Goal: Task Accomplishment & Management: Manage account settings

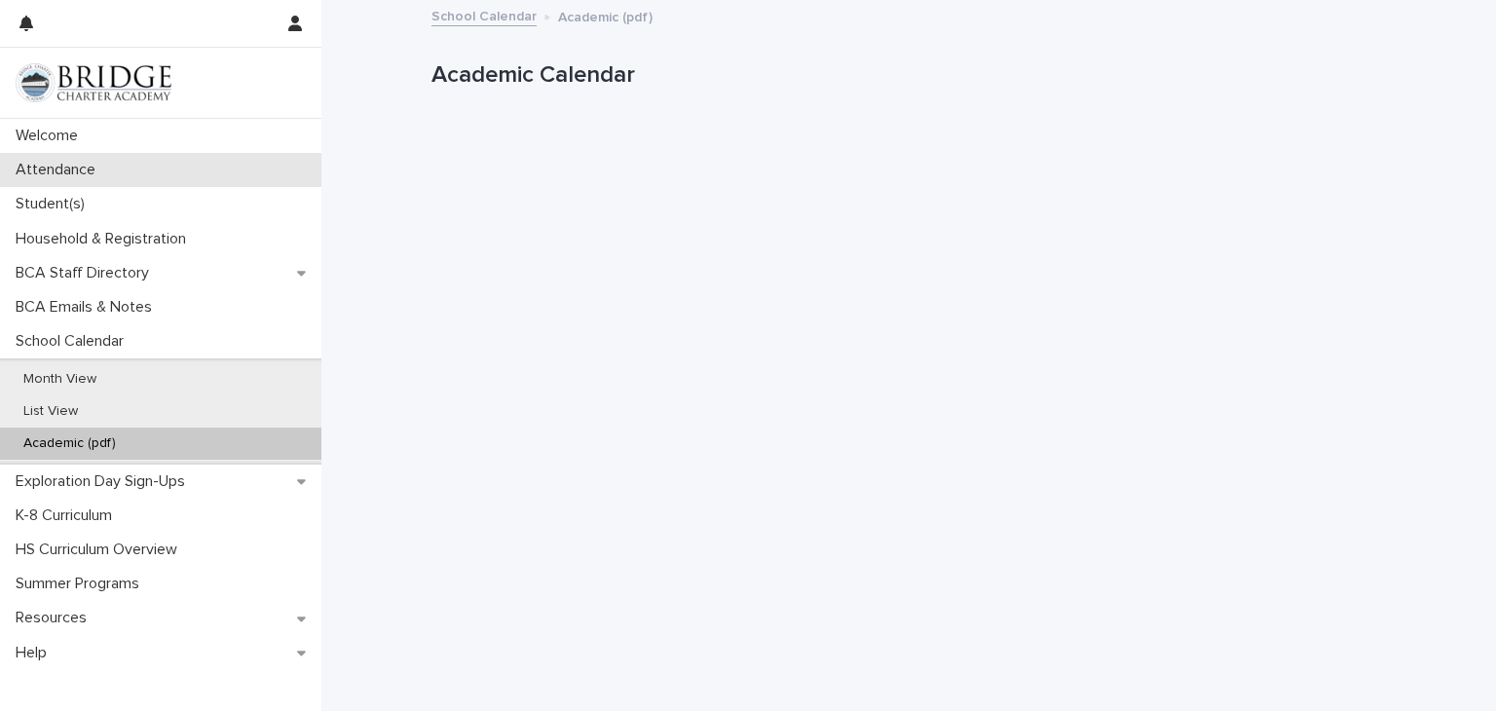
click at [54, 174] on p "Attendance" at bounding box center [59, 170] width 103 height 19
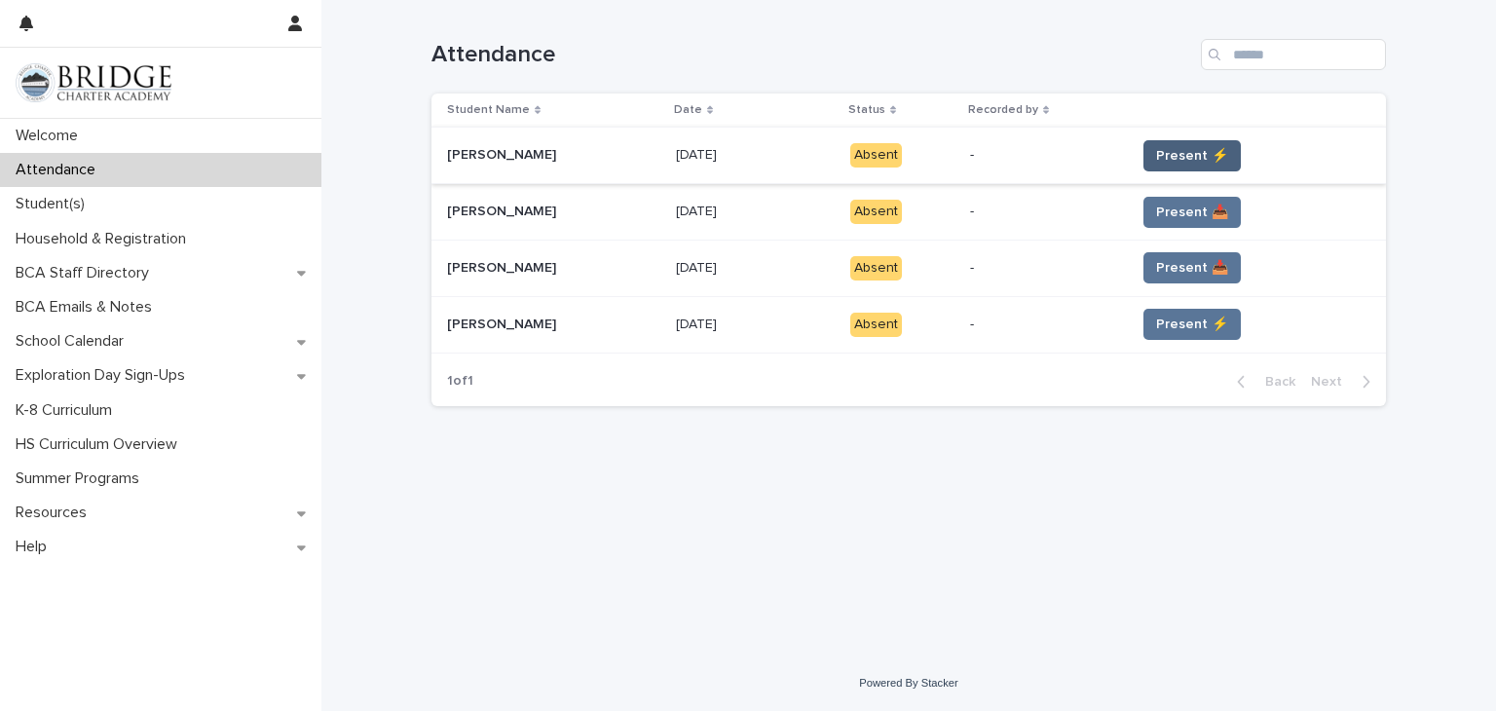
click at [1161, 161] on span "Present ⚡" at bounding box center [1192, 155] width 72 height 19
click at [1200, 150] on span "Present ⚡" at bounding box center [1192, 155] width 72 height 19
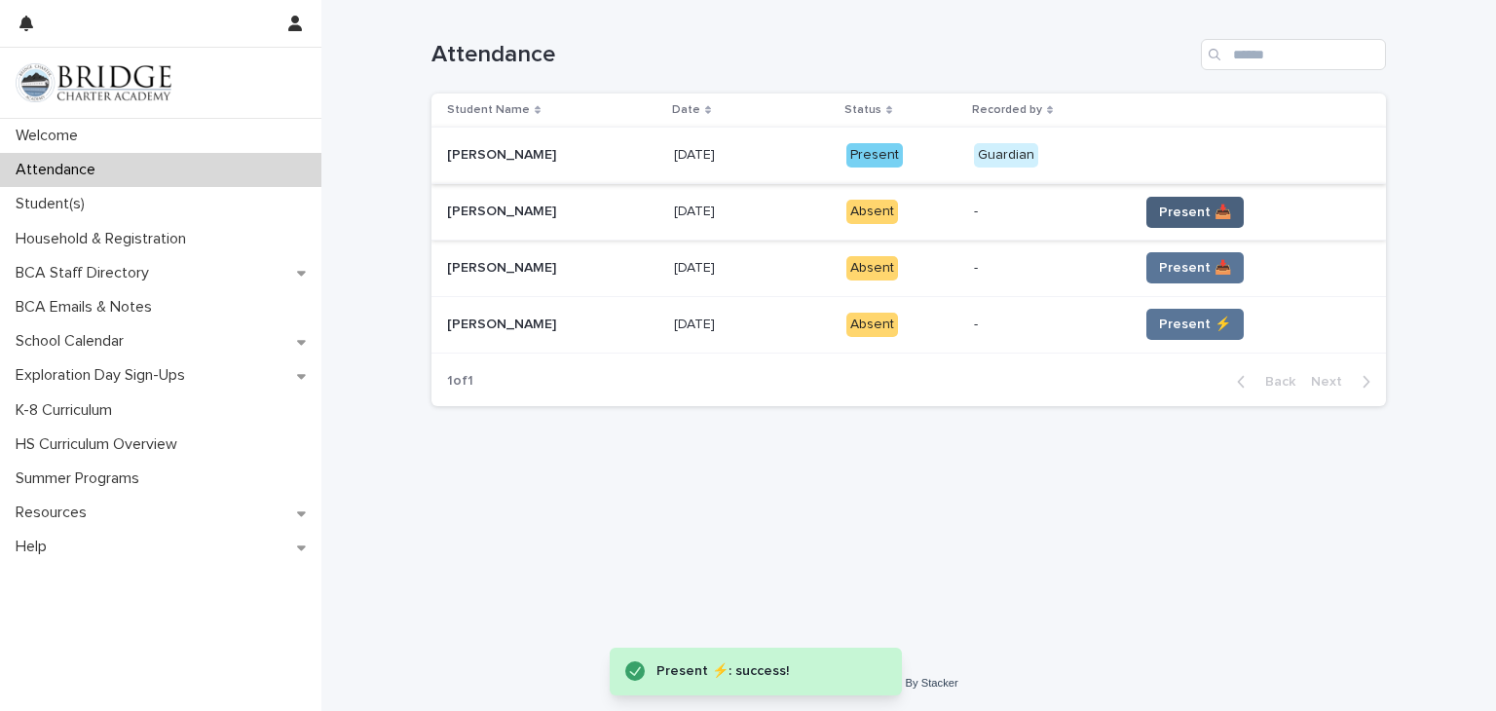
click at [1187, 212] on span "Present 📥" at bounding box center [1195, 212] width 72 height 19
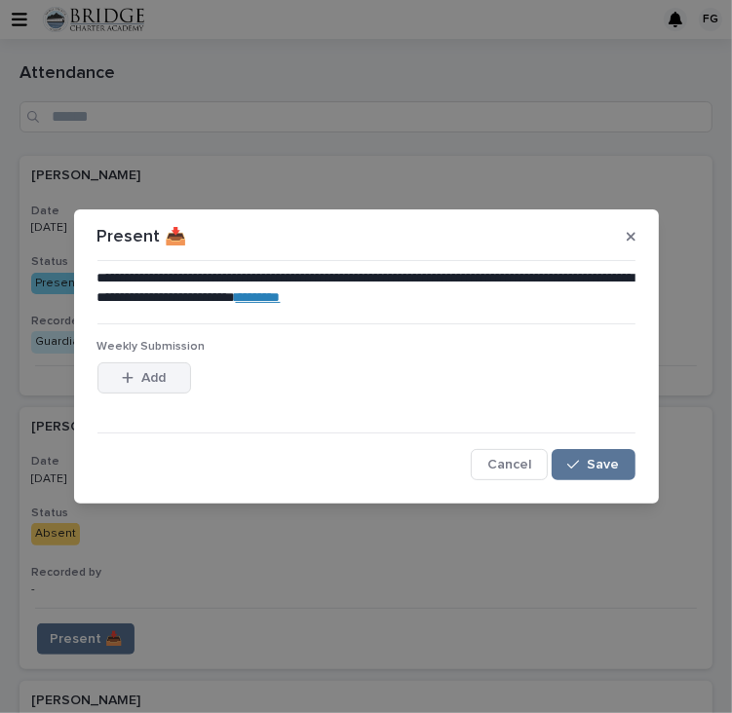
click at [168, 378] on button "Add" at bounding box center [144, 377] width 94 height 31
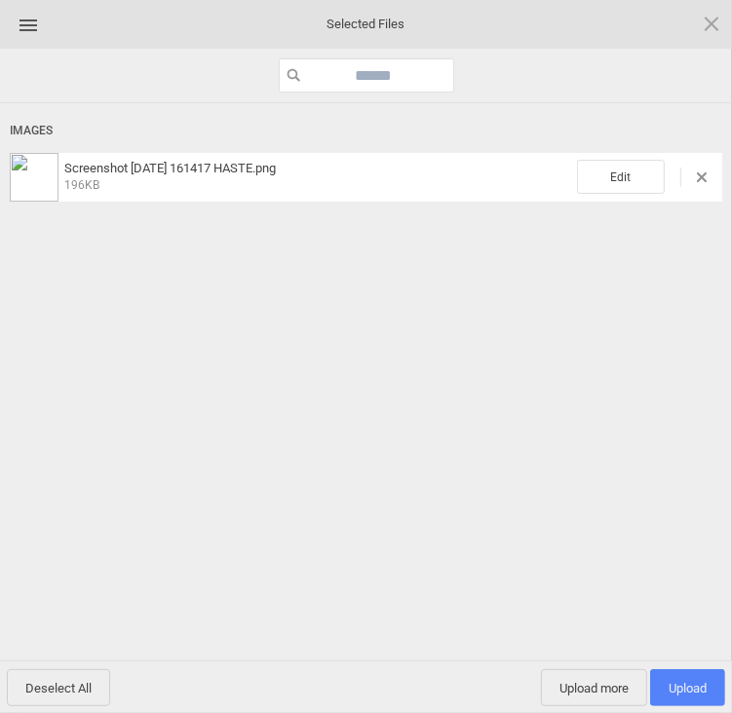
click at [670, 687] on span "Upload 1" at bounding box center [687, 688] width 38 height 15
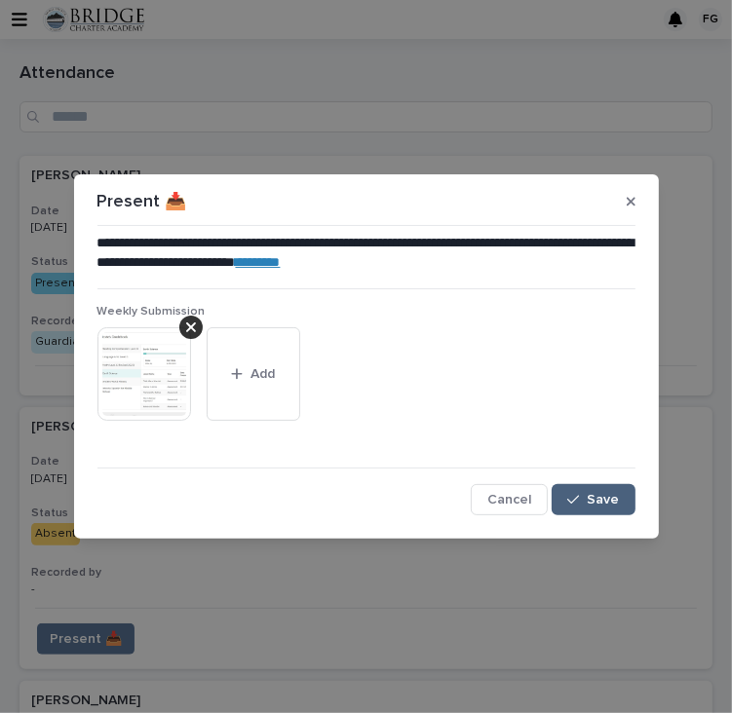
click at [594, 508] on button "Save" at bounding box center [592, 499] width 83 height 31
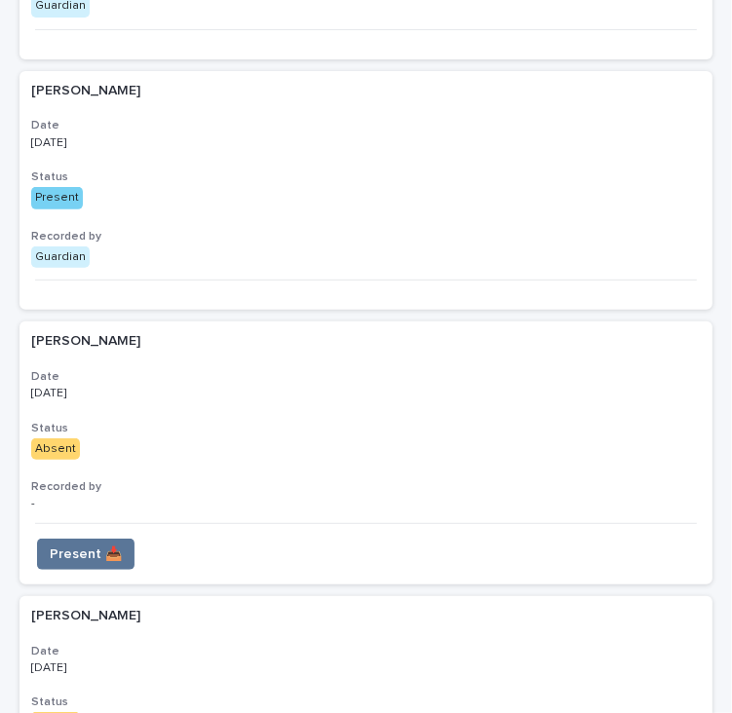
scroll to position [351, 0]
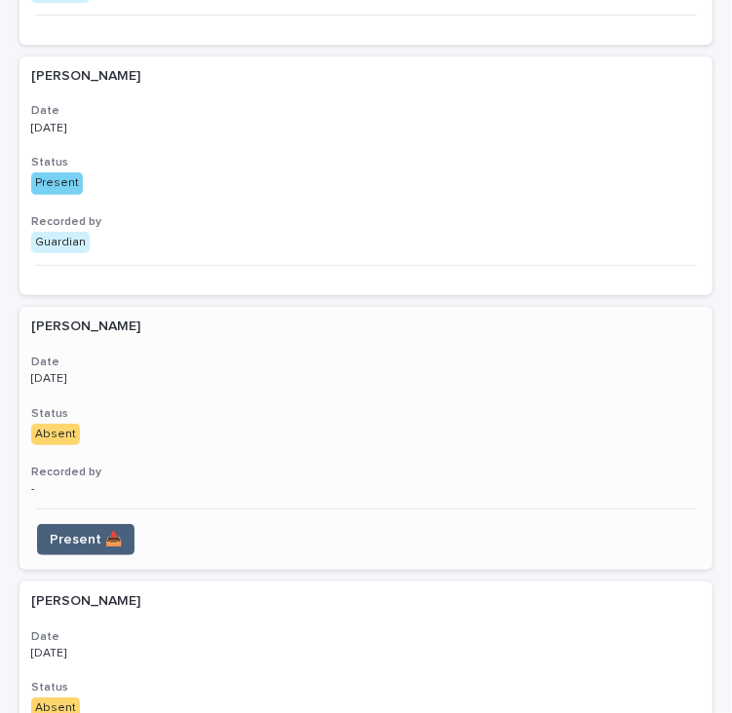
click at [63, 545] on span "Present 📥" at bounding box center [86, 539] width 72 height 19
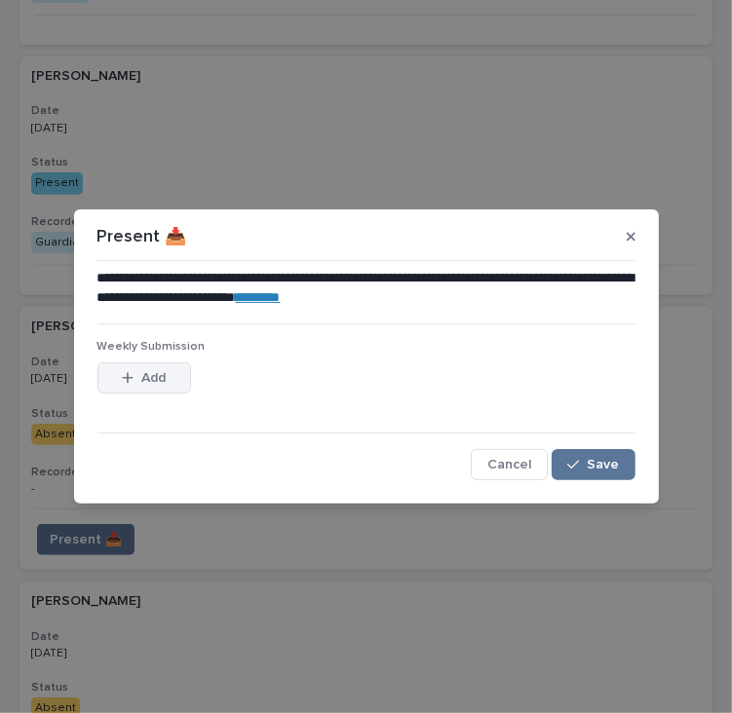
click at [178, 380] on button "Add" at bounding box center [144, 377] width 94 height 31
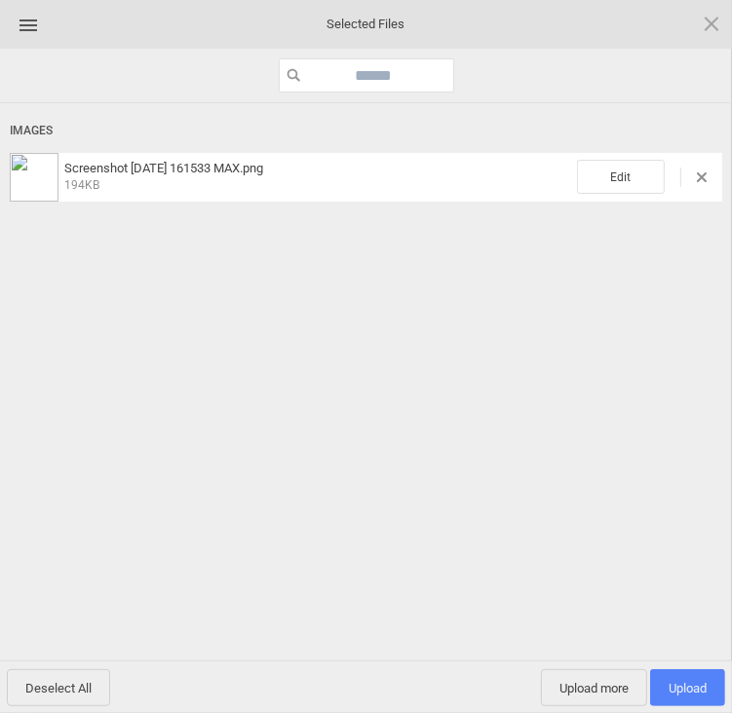
click at [676, 685] on span "Upload 1" at bounding box center [687, 688] width 38 height 15
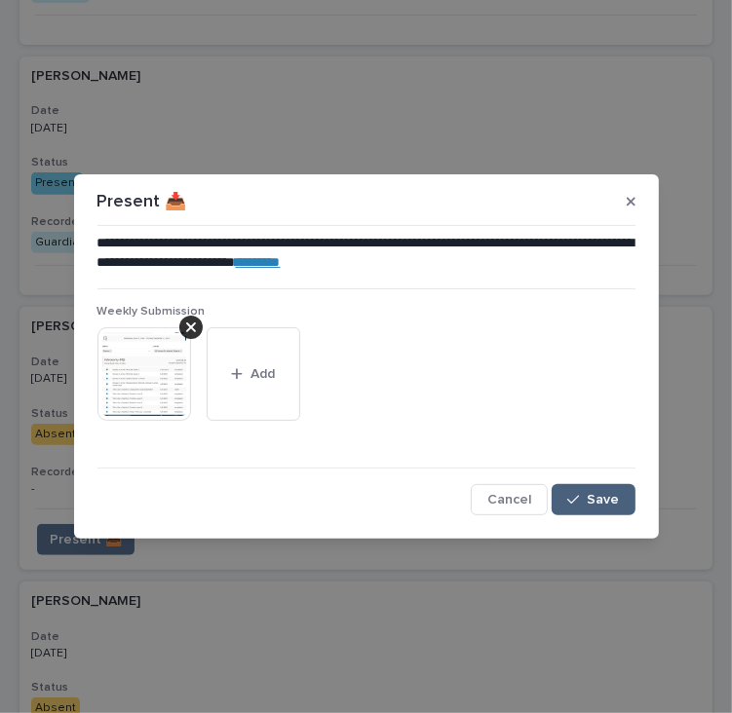
click at [589, 500] on span "Save" at bounding box center [603, 500] width 32 height 14
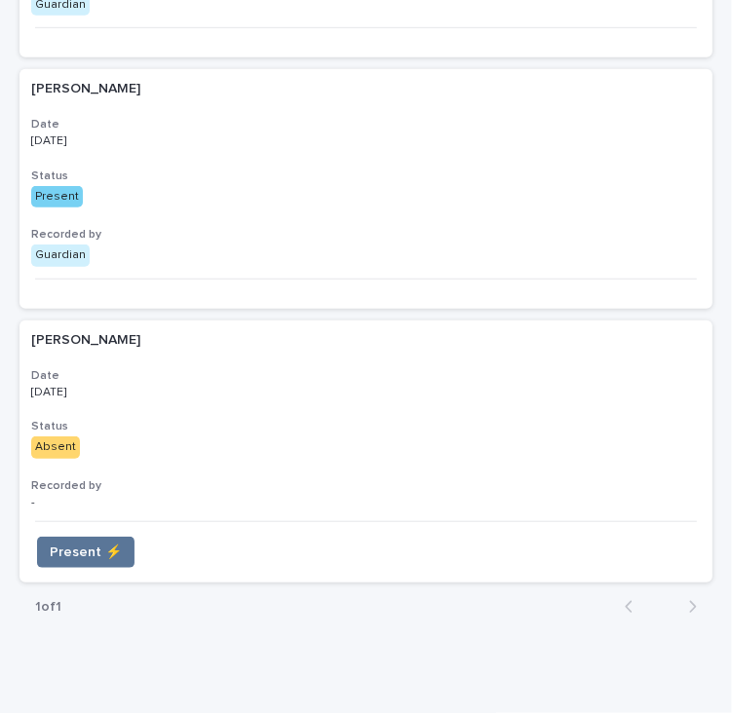
scroll to position [659, 0]
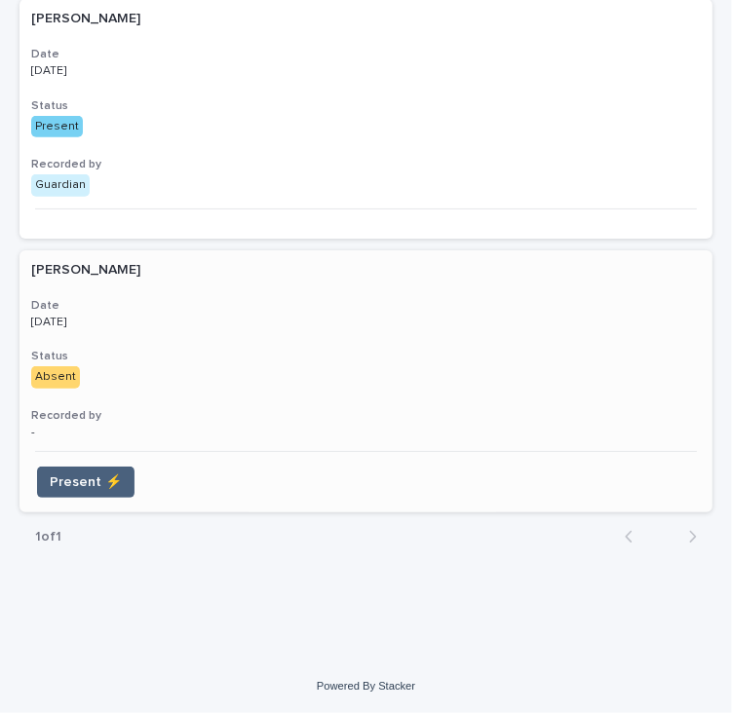
click at [89, 481] on span "Present ⚡" at bounding box center [86, 481] width 72 height 19
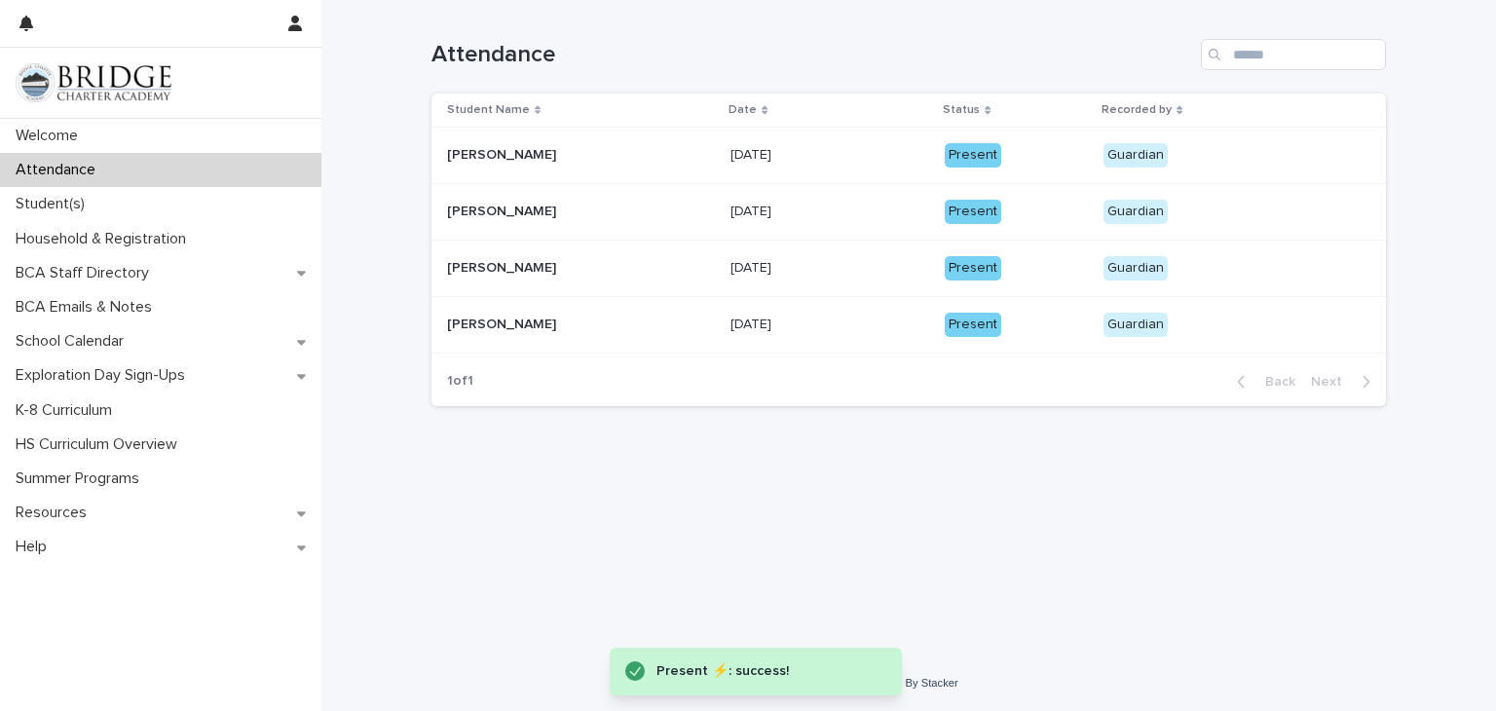
scroll to position [0, 0]
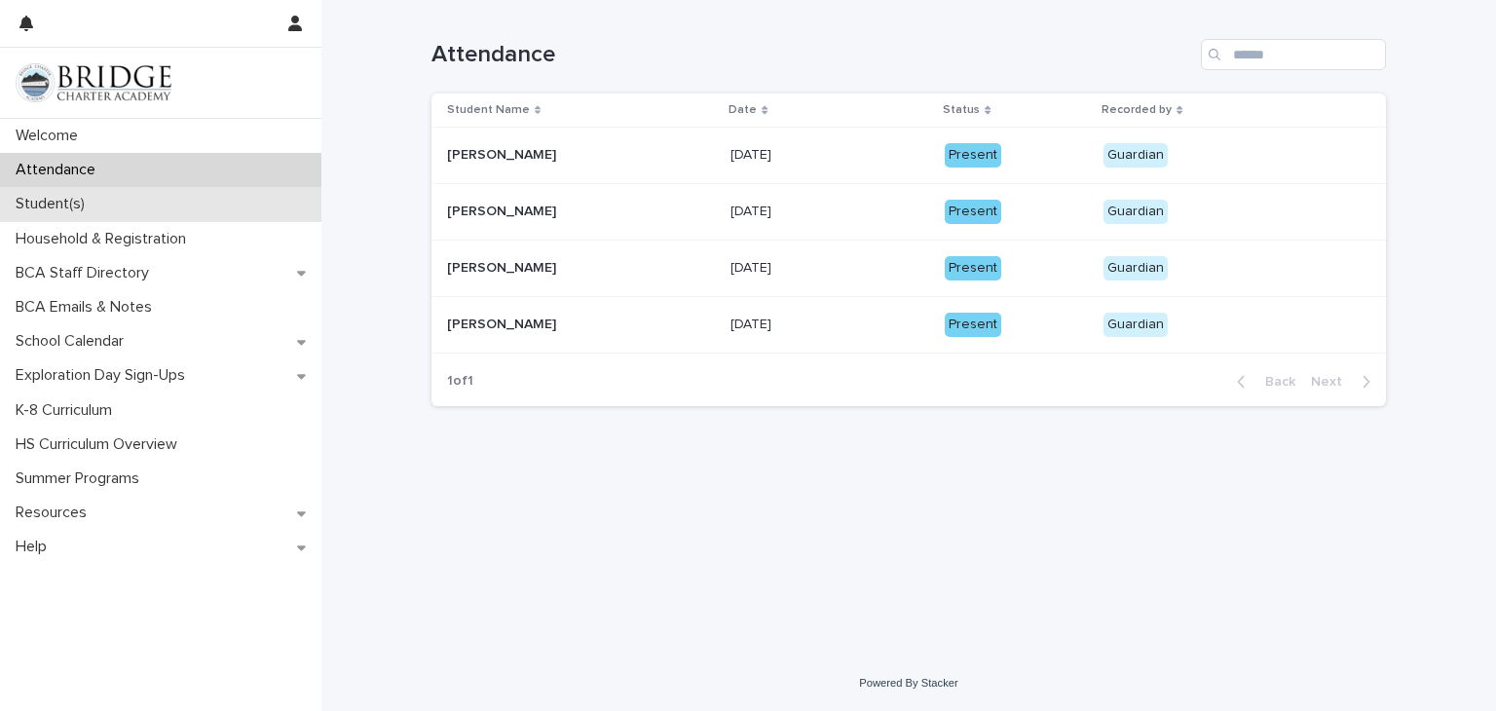
click at [57, 200] on p "Student(s)" at bounding box center [54, 204] width 93 height 19
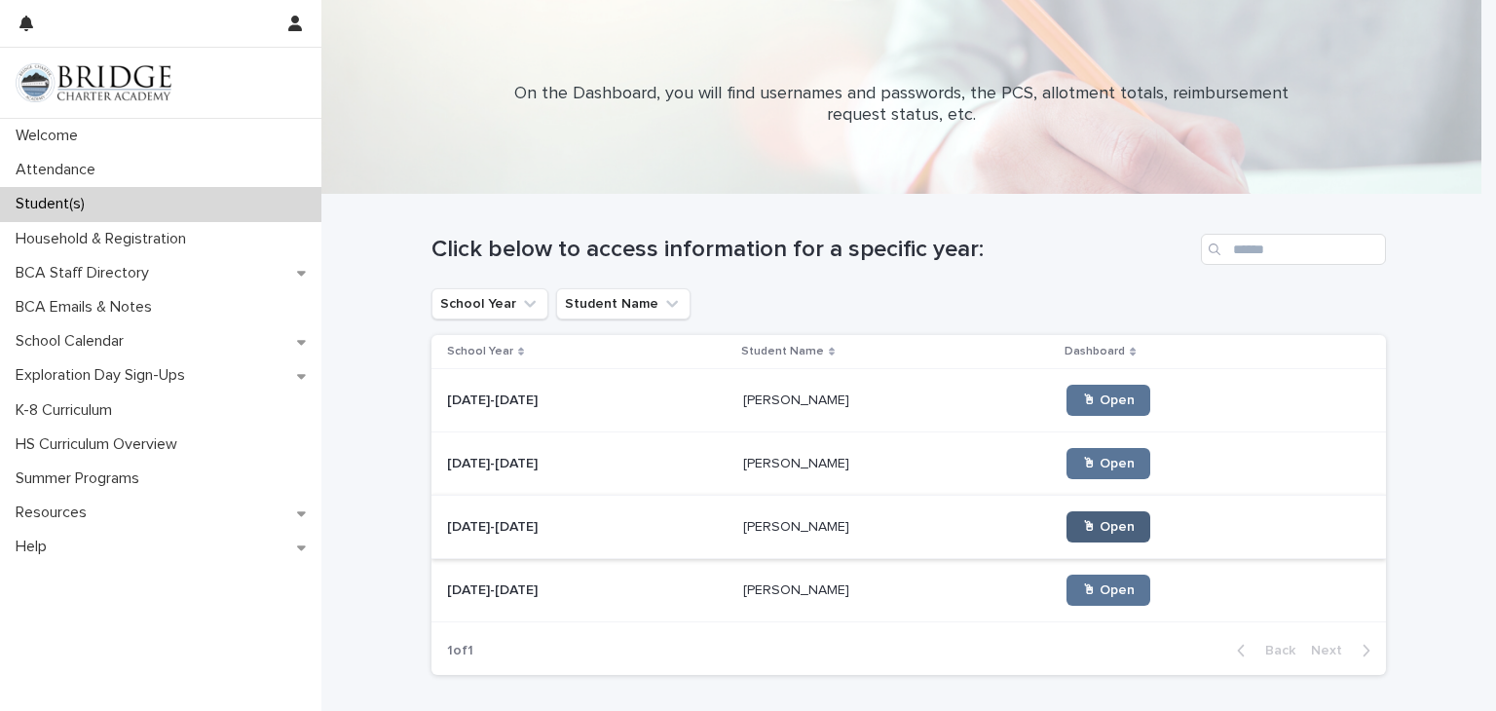
click at [1082, 529] on span "🖱 Open" at bounding box center [1108, 527] width 53 height 14
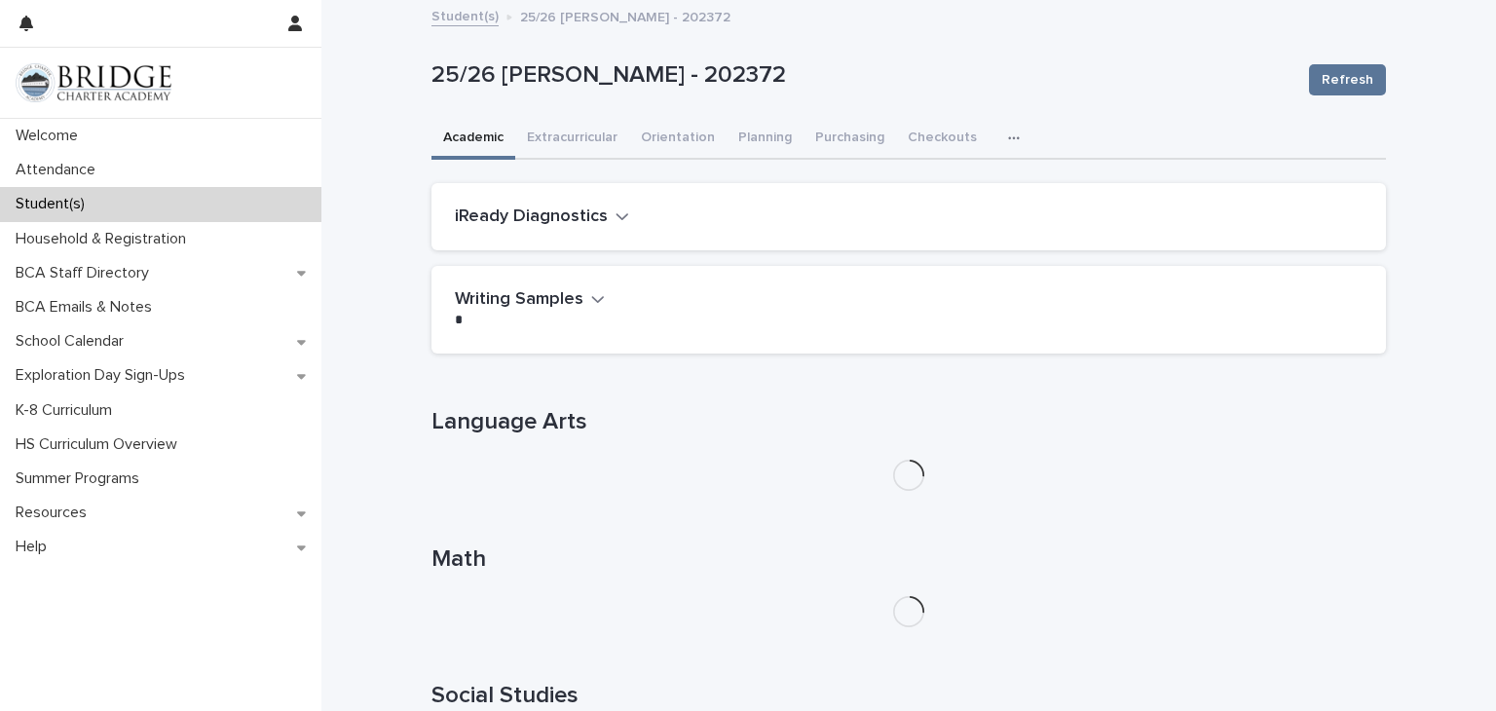
click at [61, 196] on p "Student(s)" at bounding box center [54, 204] width 93 height 19
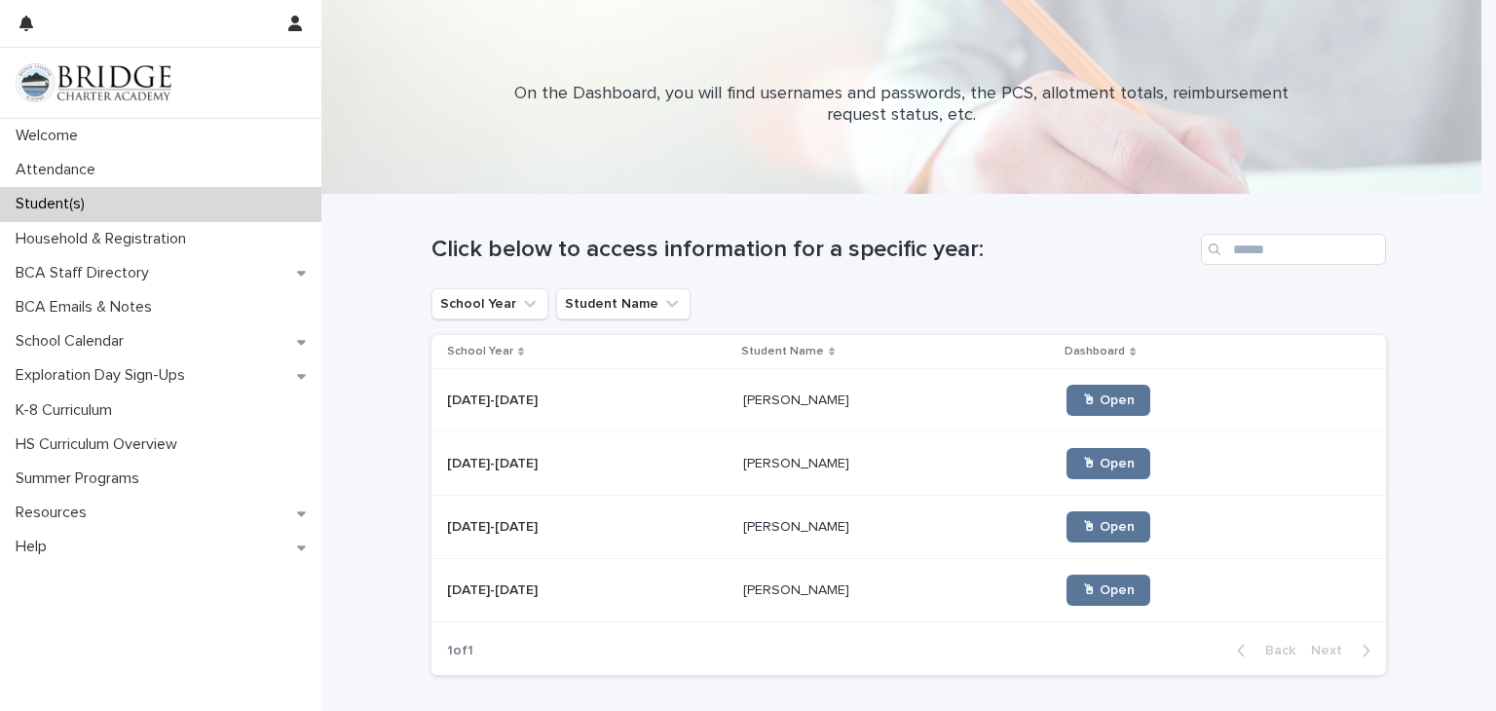
scroll to position [132, 0]
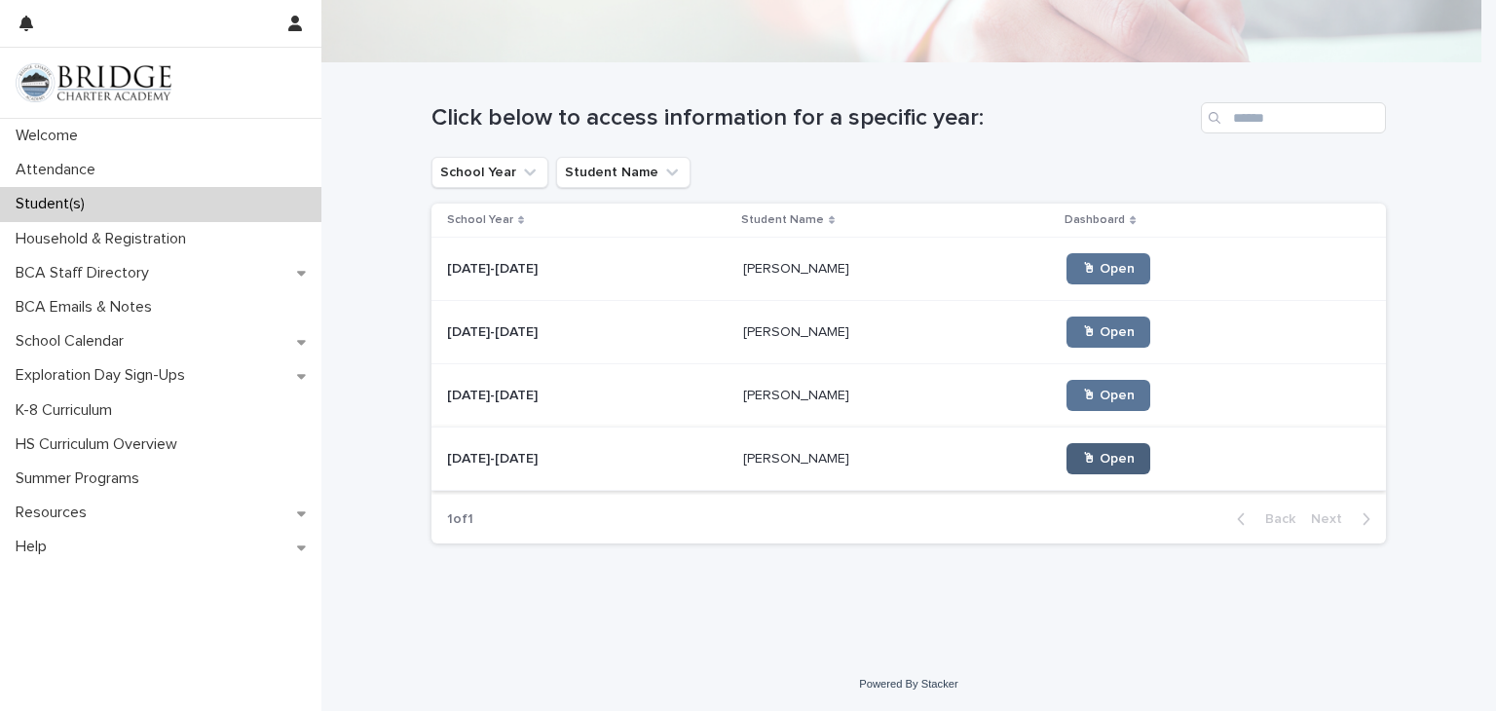
click at [1067, 467] on link "🖱 Open" at bounding box center [1109, 458] width 84 height 31
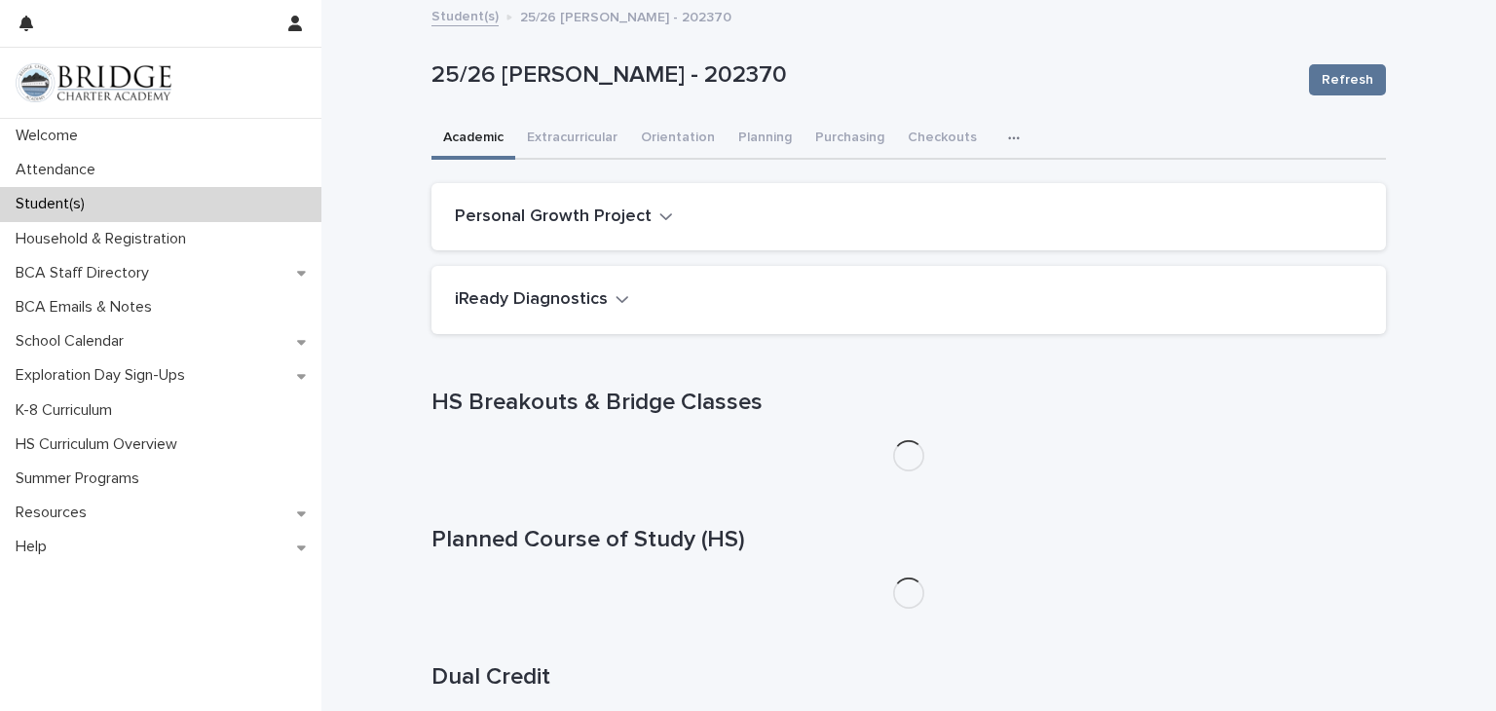
click at [997, 127] on button "button" at bounding box center [1018, 138] width 43 height 39
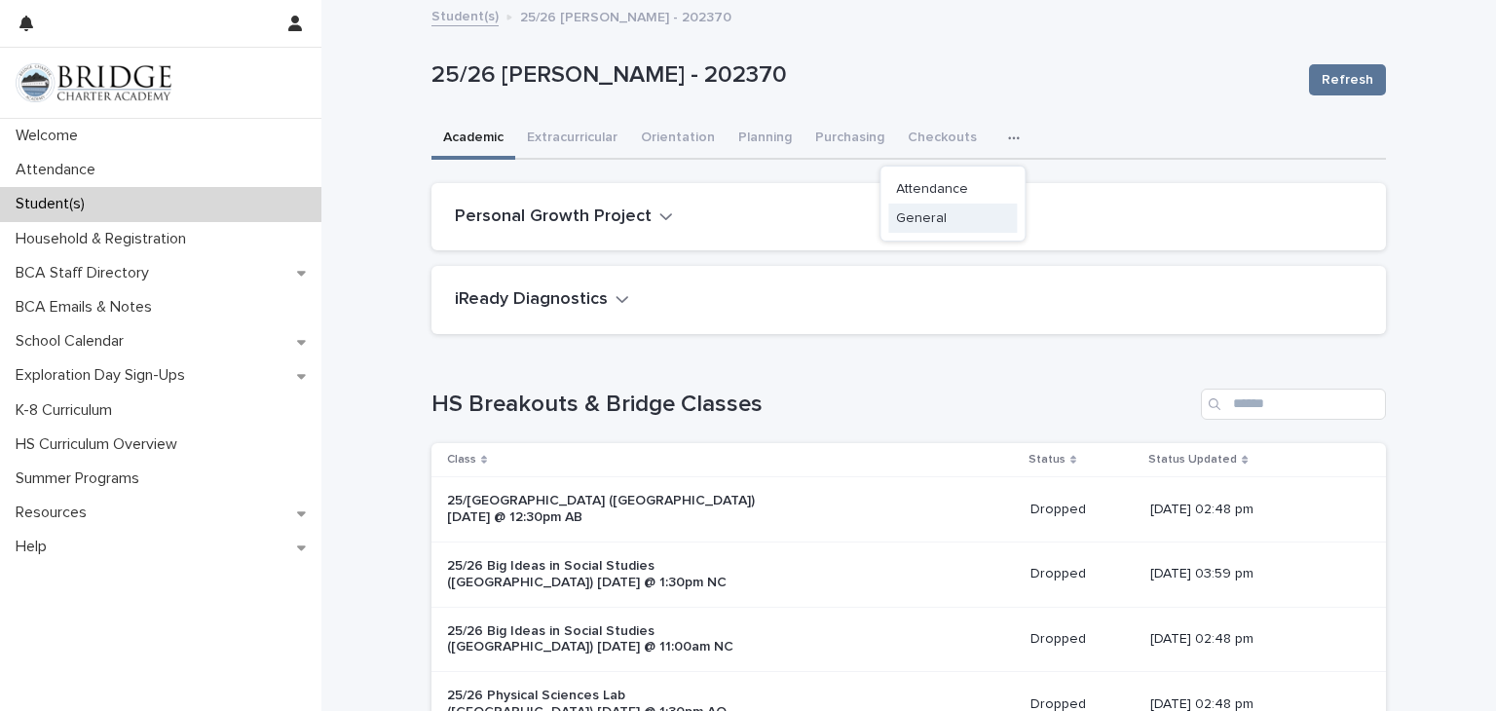
click at [912, 220] on span "General" at bounding box center [921, 218] width 51 height 14
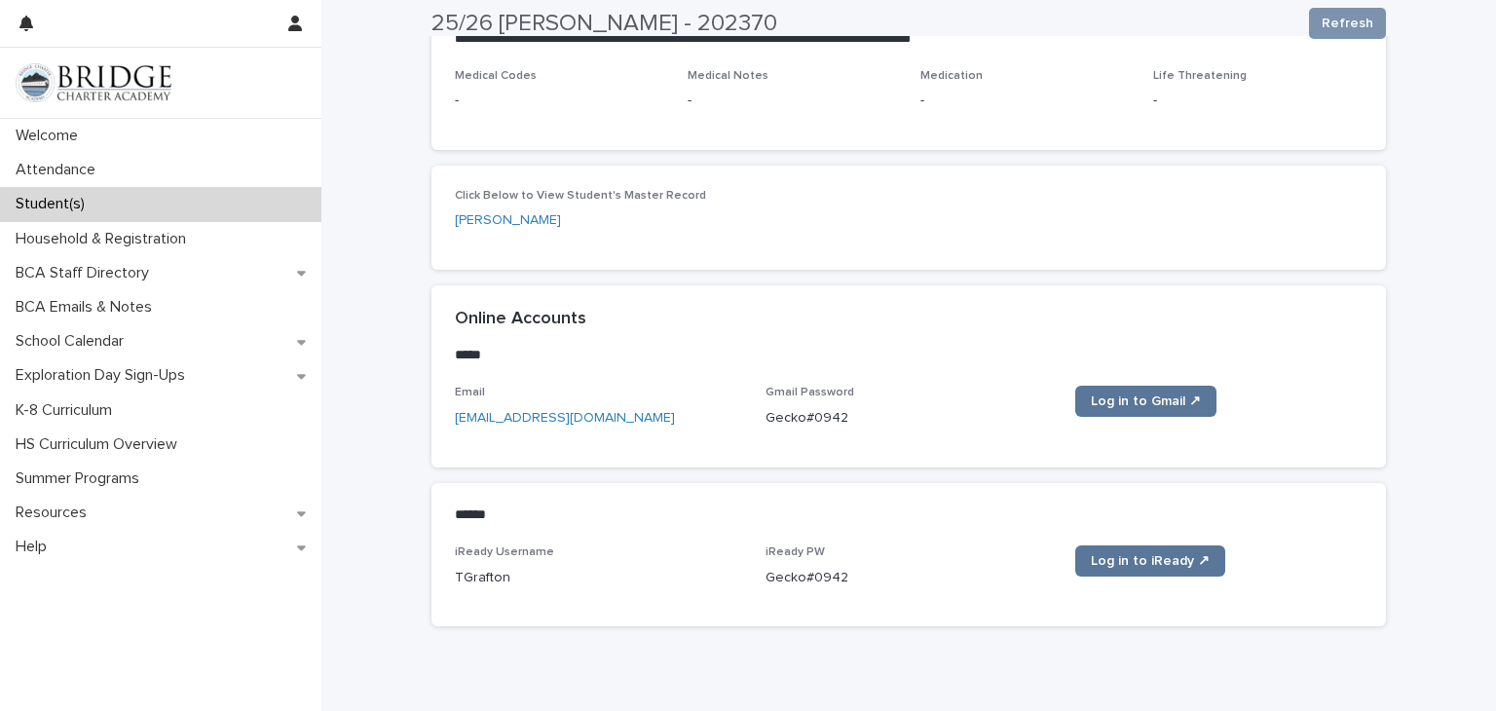
scroll to position [765, 0]
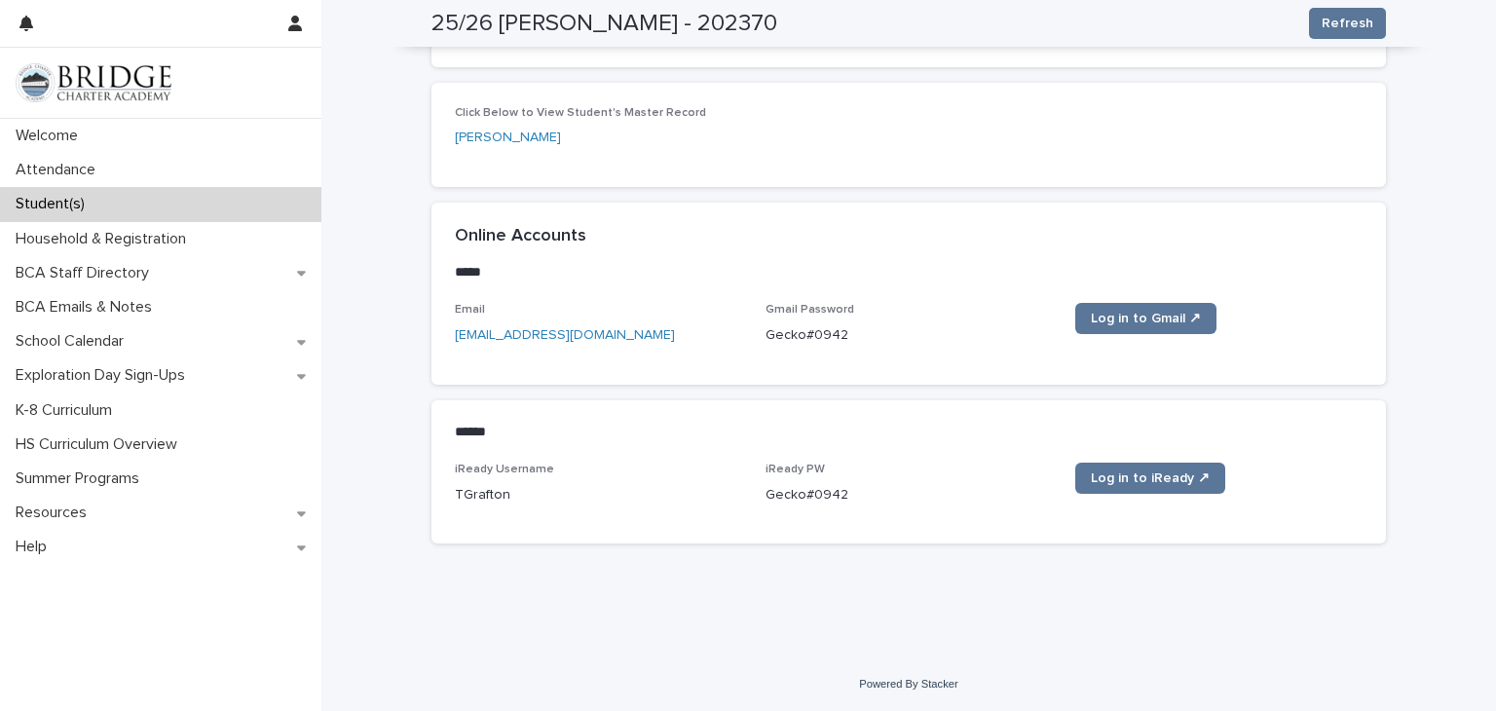
click at [1225, 543] on div "Loading... Saving… Online Accounts ***** ••• Email [EMAIL_ADDRESS][DOMAIN_NAME]…" at bounding box center [909, 381] width 955 height 357
drag, startPoint x: 848, startPoint y: 499, endPoint x: 756, endPoint y: 496, distance: 91.6
click at [756, 496] on div "iReady Username TGrafton iReady PW [SECURITY_DATA] Log in to iReady ↗" at bounding box center [909, 491] width 908 height 57
copy p "Gecko#0942"
